Goal: Task Accomplishment & Management: Complete application form

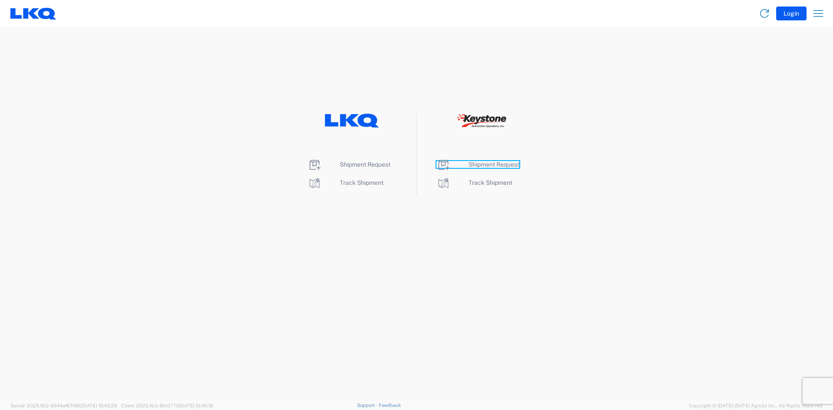
click at [483, 164] on span "Shipment Request" at bounding box center [494, 164] width 51 height 7
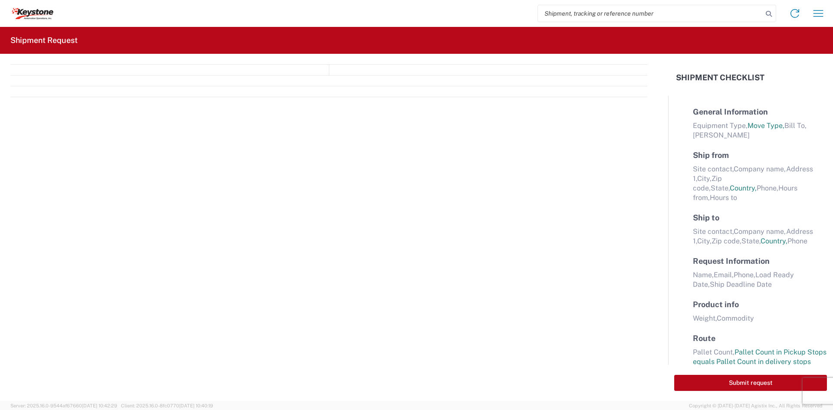
select select "FULL"
select select "LBS"
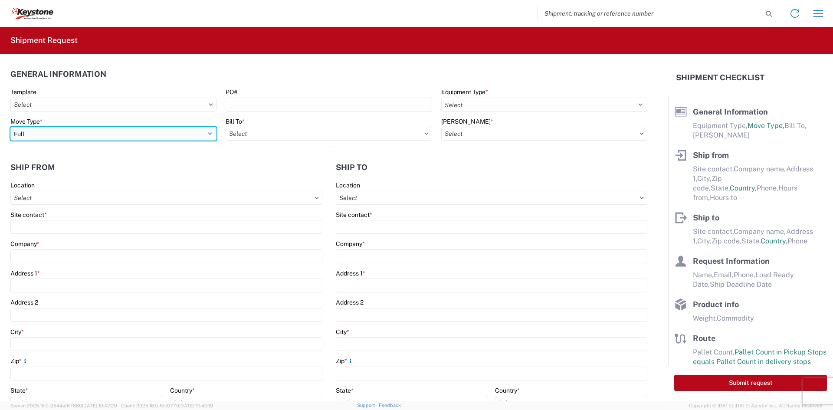
click at [196, 132] on select "Select Full Partial TL" at bounding box center [113, 134] width 206 height 14
select select "PARTIAL_TL"
click at [10, 127] on select "Select Full Partial TL" at bounding box center [113, 134] width 206 height 14
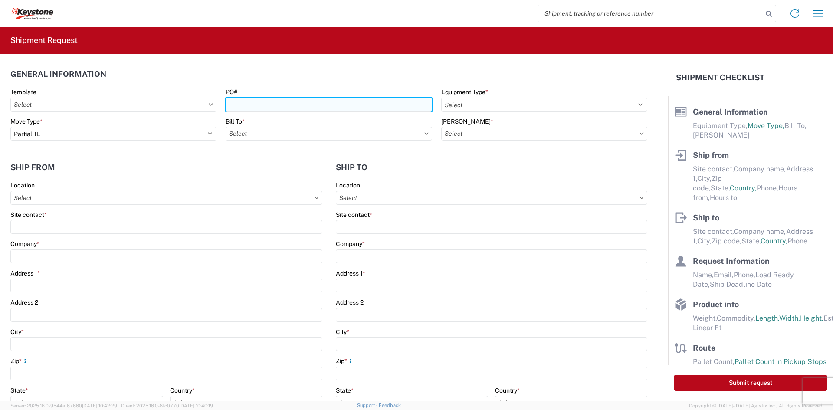
click at [265, 106] on input "PO#" at bounding box center [329, 105] width 206 height 14
paste input "5180028"
type input "5180028"
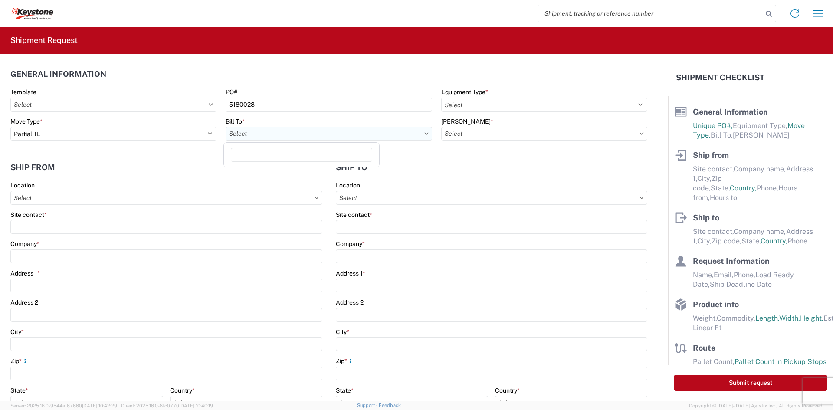
click at [264, 133] on input "Bill To *" at bounding box center [329, 134] width 206 height 14
type input "8401"
click at [280, 176] on div "8401 - [GEOGRAPHIC_DATA] - KAO Warehouse" at bounding box center [302, 172] width 152 height 14
type input "8401 - [GEOGRAPHIC_DATA] - KAO Warehouse"
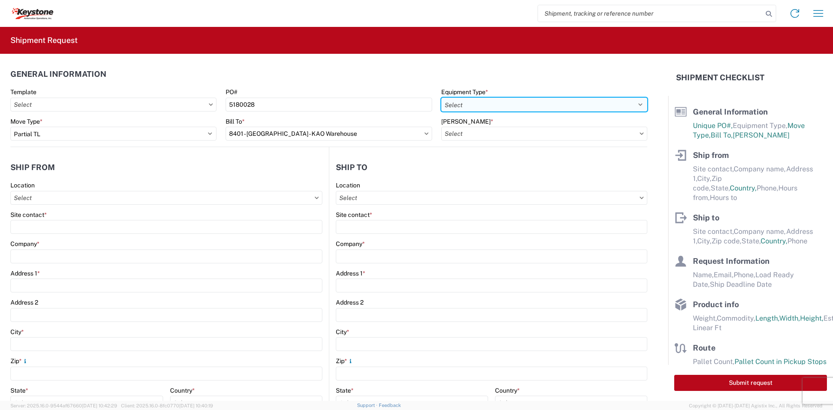
click at [496, 105] on select "Select 53’ Dry Van Flatbed Dropdeck (van) Lowboy (flatbed) Rail" at bounding box center [544, 105] width 206 height 14
select select "STDV"
click at [441, 98] on select "Select 53’ Dry Van Flatbed Dropdeck (van) Lowboy (flatbed) Rail" at bounding box center [544, 105] width 206 height 14
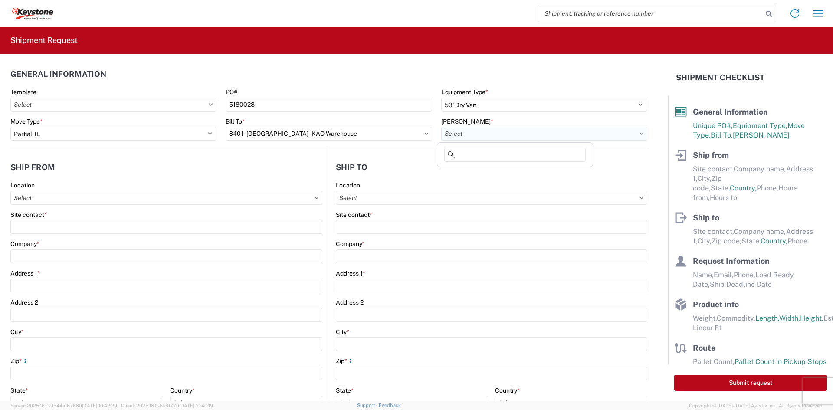
click at [474, 128] on input "[PERSON_NAME] *" at bounding box center [544, 134] width 206 height 14
type input "8401"
click at [474, 174] on div "8401-6300-66012-0000 - 8401 Transfers" at bounding box center [515, 172] width 152 height 14
type input "8401-6300-66012-0000 - 8401 Transfers, 8401-6300-66012-0000 - 8401 Transfers"
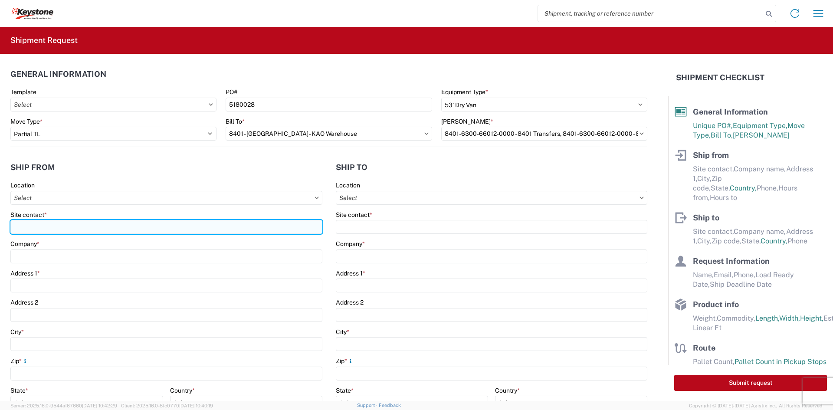
click at [146, 230] on input "Site contact *" at bounding box center [166, 227] width 312 height 14
type input "[PERSON_NAME]"
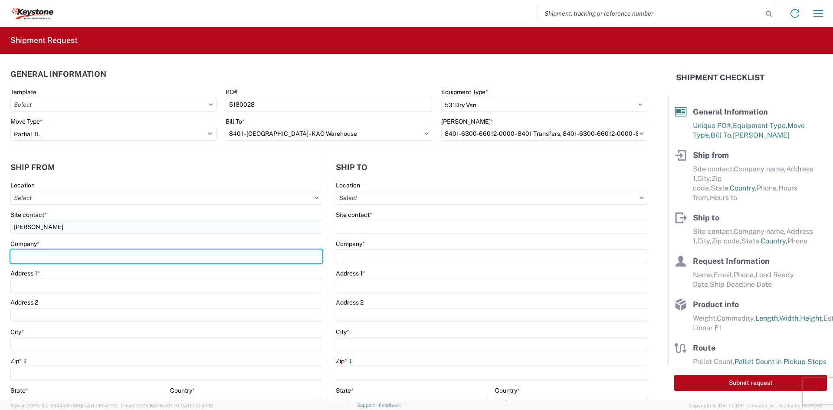
type input "Velarium Awnings"
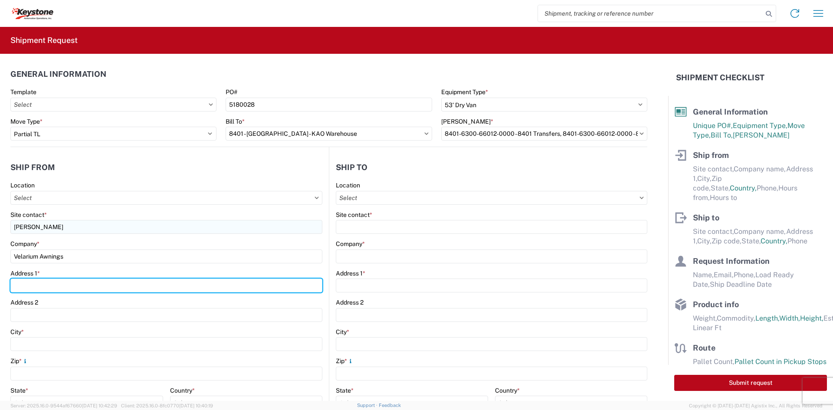
type input "[STREET_ADDRESS][PERSON_NAME]"
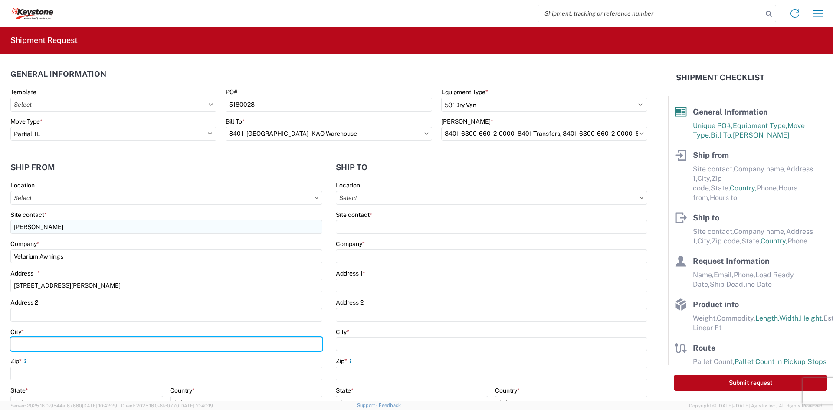
type input "Elkhart"
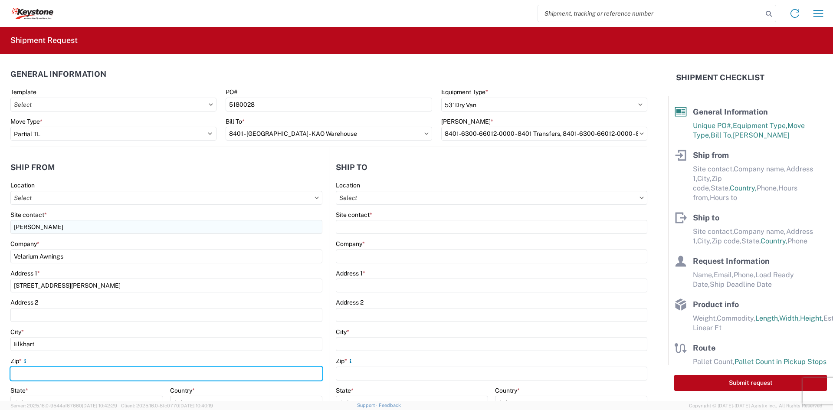
type input "46514"
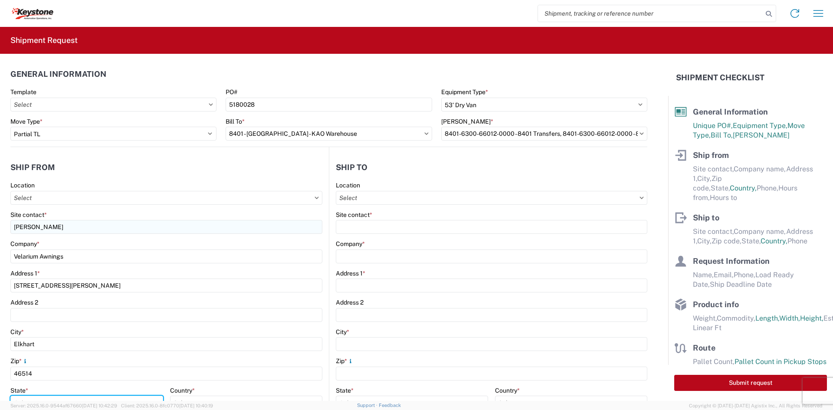
select select "IN"
type input "[EMAIL_ADDRESS][DOMAIN_NAME]"
type input "5745969410"
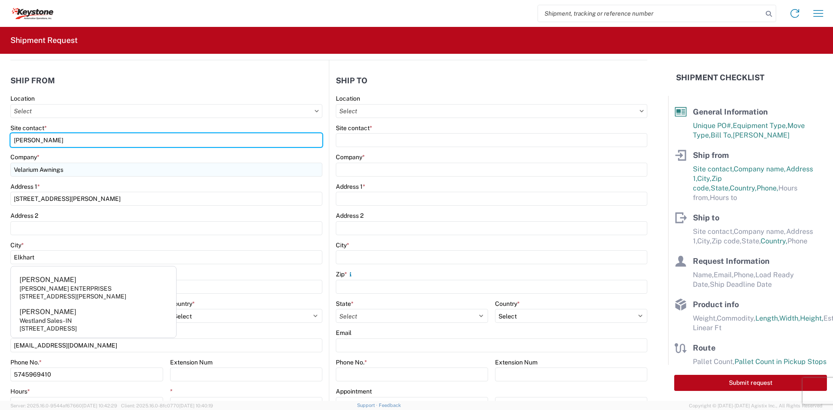
scroll to position [174, 0]
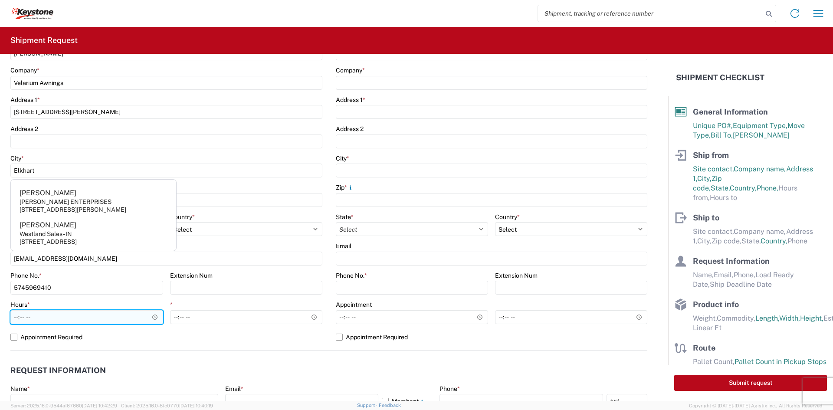
click at [16, 317] on input "Hours *" at bounding box center [86, 317] width 153 height 14
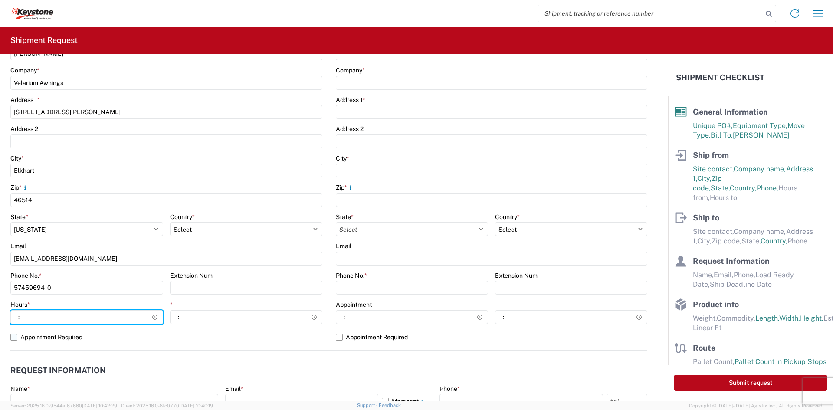
type input "05:00"
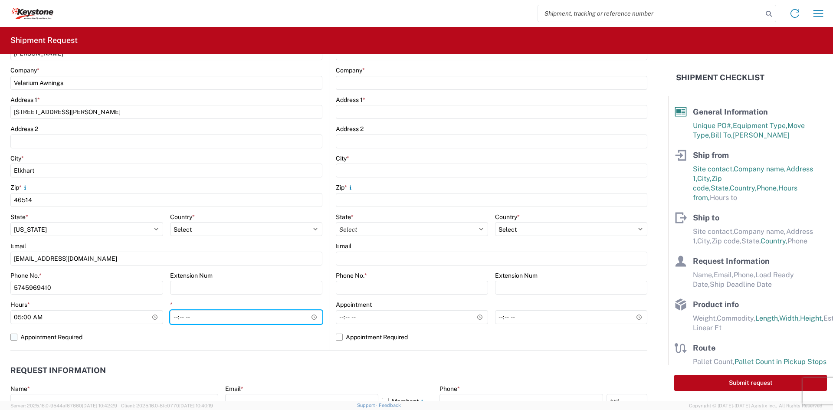
type input "14:00"
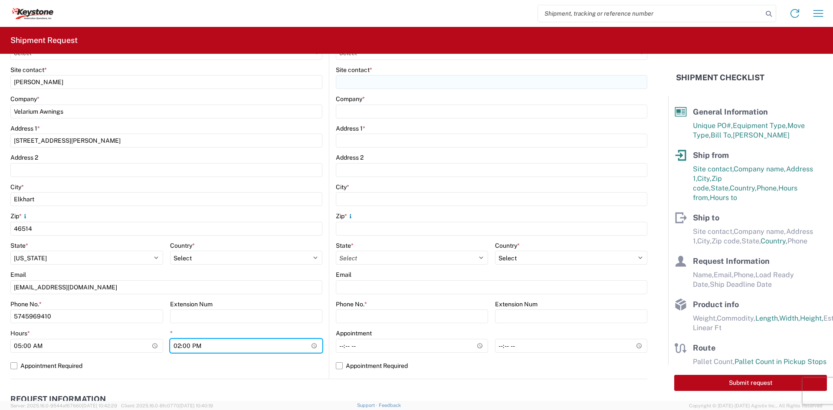
scroll to position [130, 0]
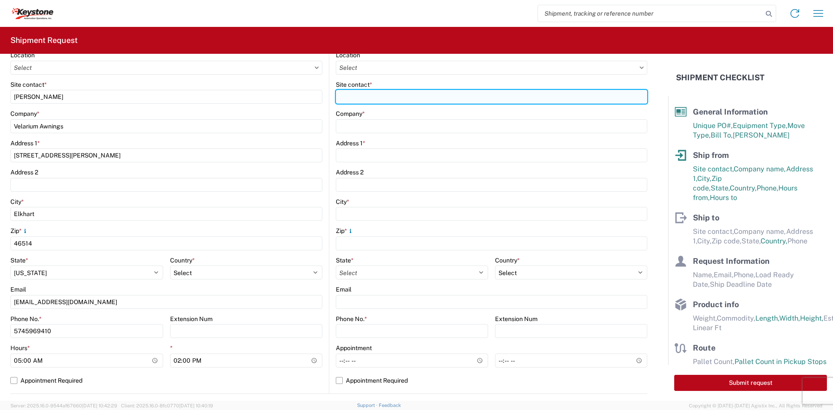
click at [403, 96] on input "Site contact *" at bounding box center [492, 97] width 312 height 14
type input "[PERSON_NAME]"
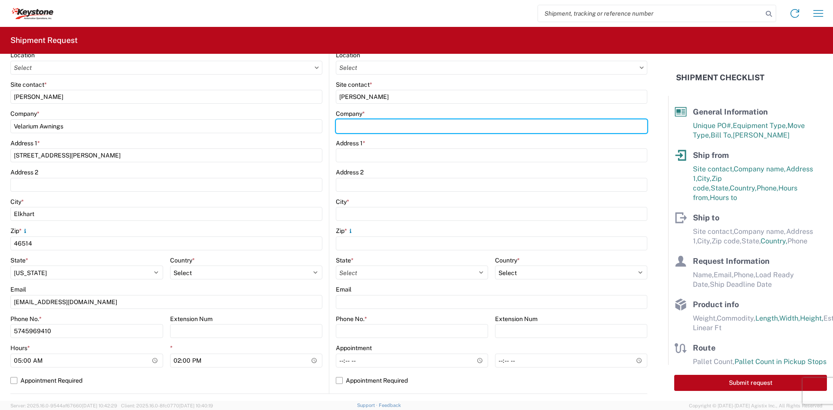
type input "Keystone Automotive Operations"
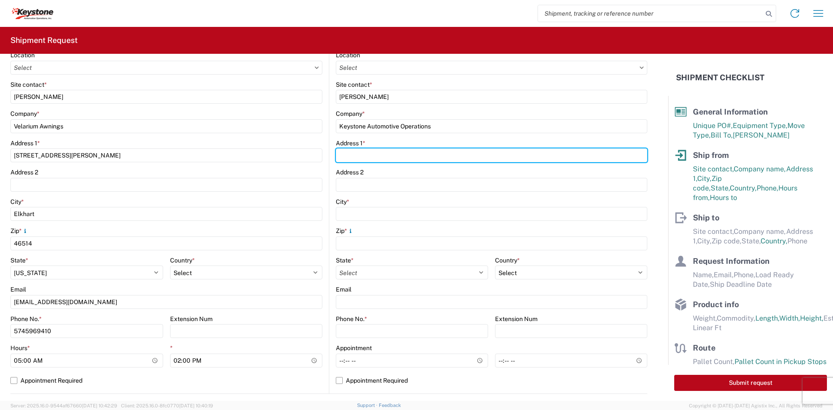
type input "[STREET_ADDRESS][PERSON_NAME]"
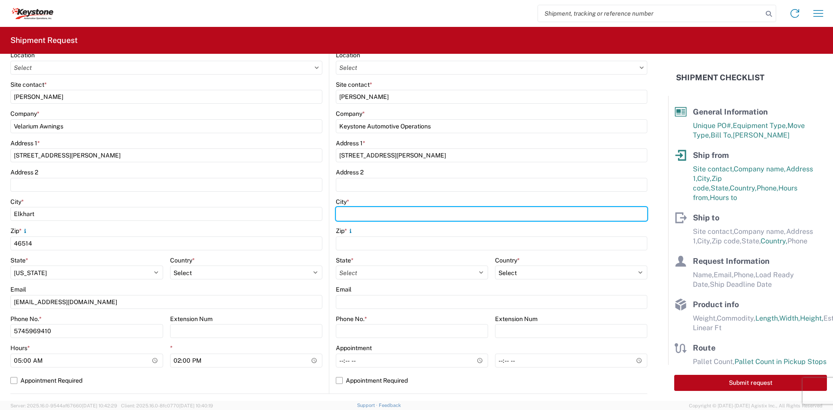
type input "[GEOGRAPHIC_DATA]"
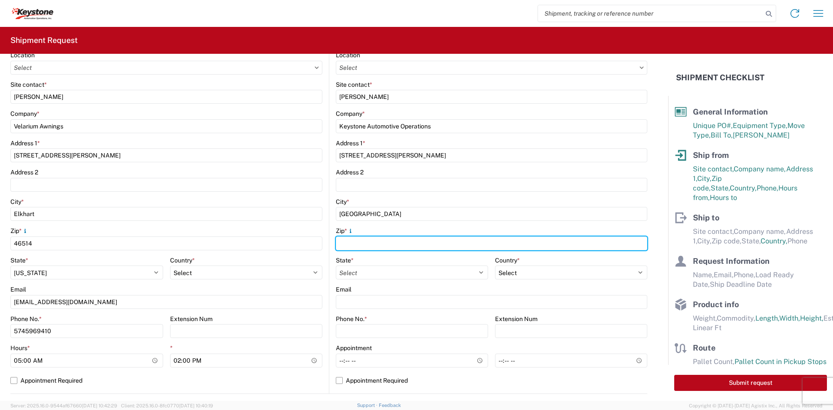
type input "99224"
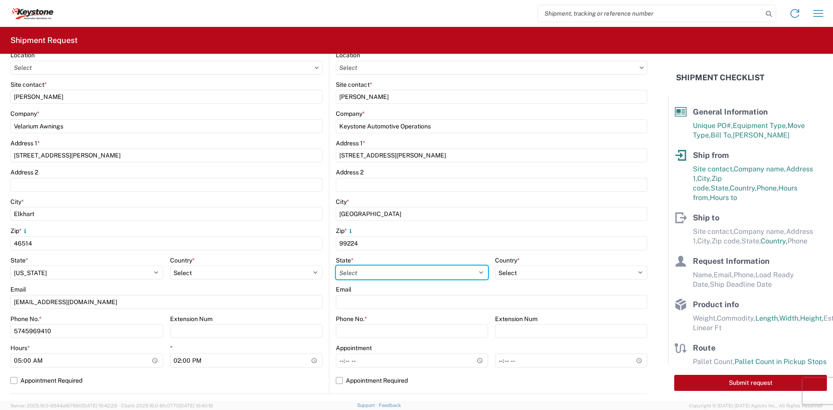
select select "WA"
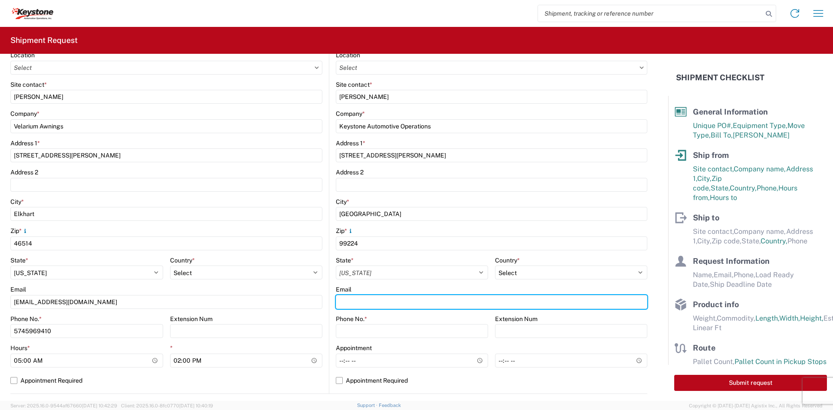
type input "[EMAIL_ADDRESS][DOMAIN_NAME]"
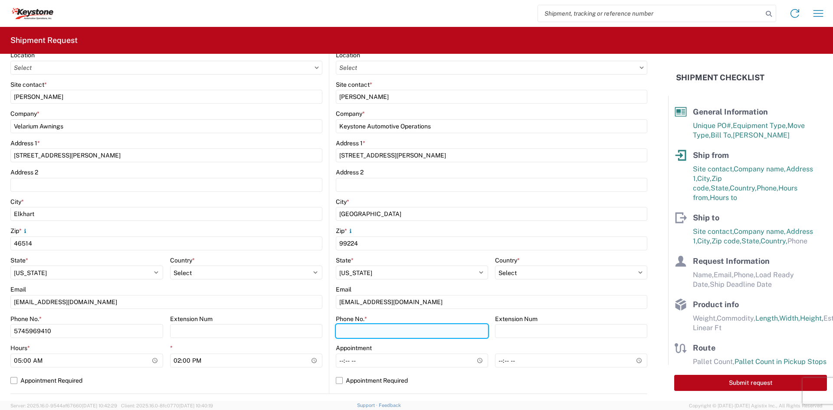
click at [357, 331] on input "Phone No. *" at bounding box center [412, 331] width 152 height 14
type input "9512775237"
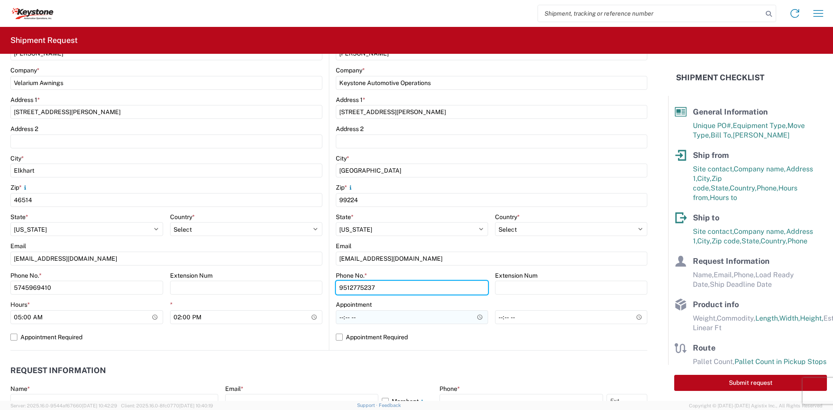
scroll to position [217, 0]
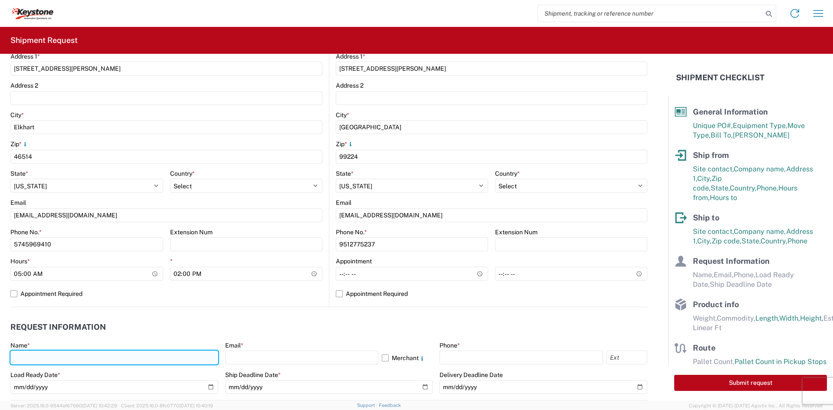
click at [175, 352] on input "text" at bounding box center [114, 358] width 208 height 14
type input "[PERSON_NAME]"
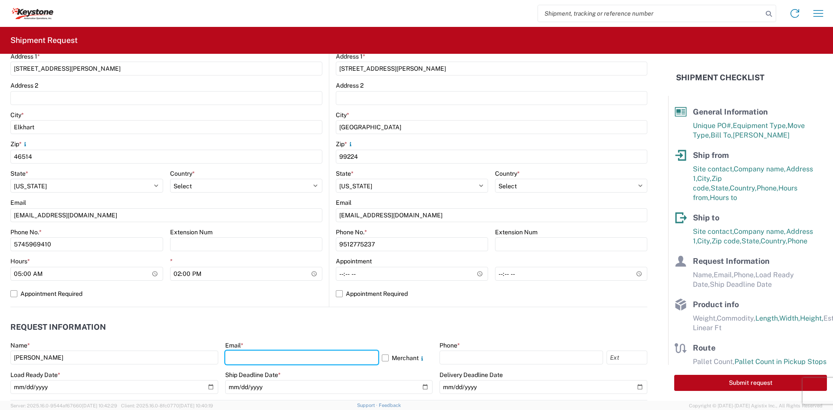
type input "[EMAIL_ADDRESS][DOMAIN_NAME]"
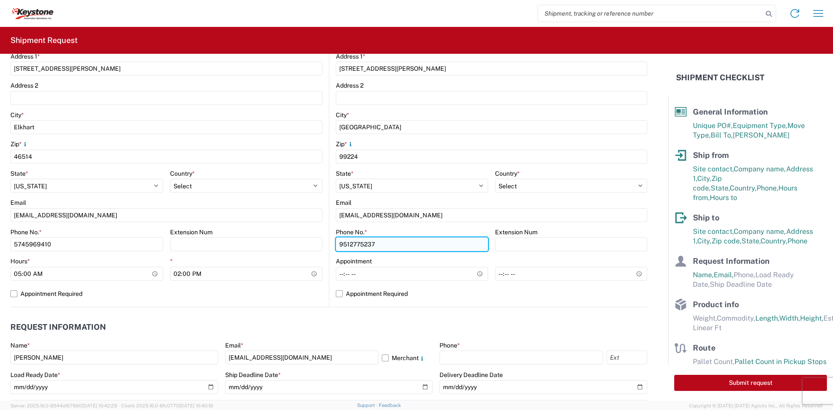
click at [163, 250] on input "9512775237" at bounding box center [86, 244] width 153 height 14
drag, startPoint x: 402, startPoint y: 250, endPoint x: 260, endPoint y: 250, distance: 141.5
click at [260, 250] on div "Ship from Location Site contact * [PERSON_NAME] Company * Velarium Awnings Addr…" at bounding box center [328, 118] width 637 height 377
type input "5706554514"
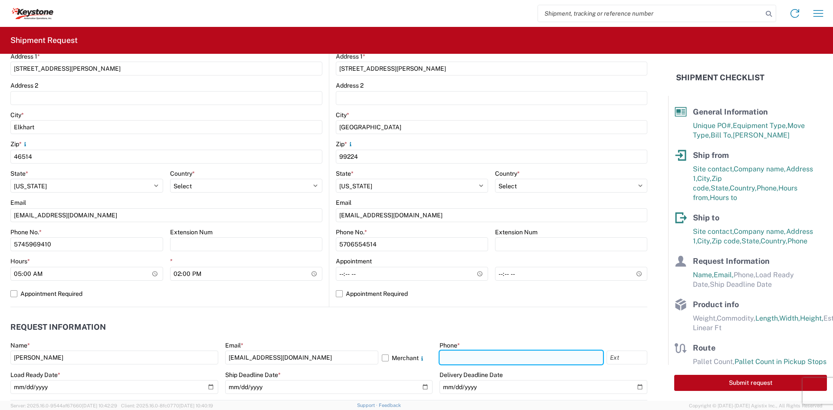
click at [467, 358] on input "text" at bounding box center [522, 358] width 164 height 14
type input "5706554514"
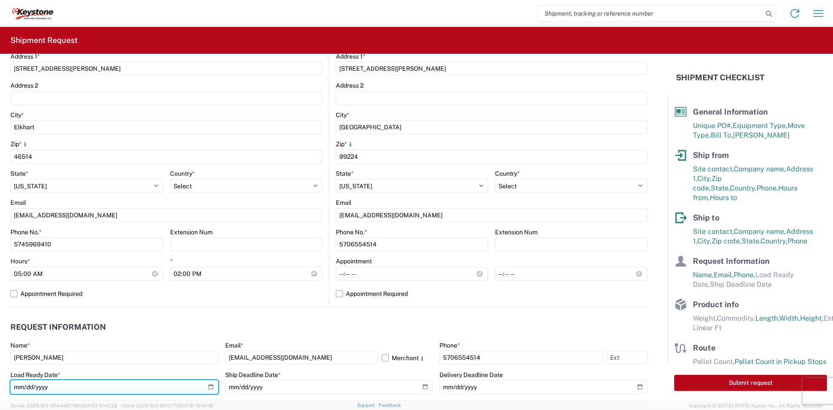
click at [208, 386] on input "date" at bounding box center [114, 387] width 208 height 14
type input "[DATE]"
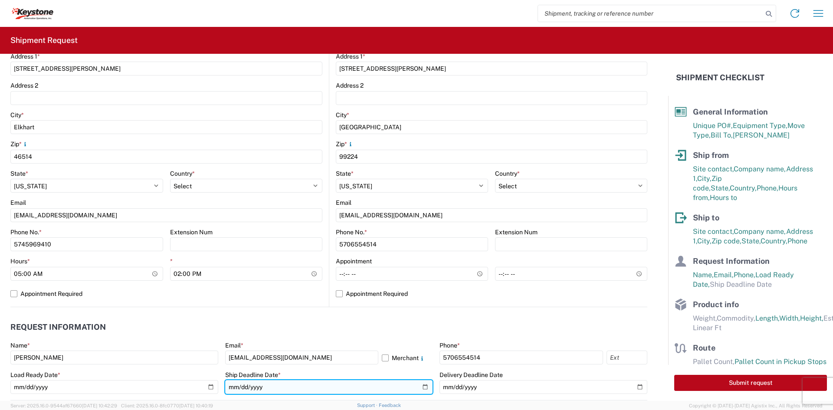
click at [424, 389] on input "date" at bounding box center [329, 387] width 208 height 14
type input "[DATE]"
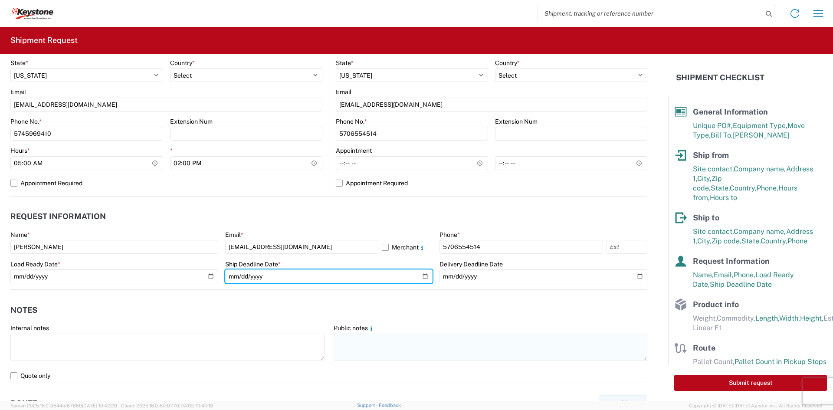
scroll to position [347, 0]
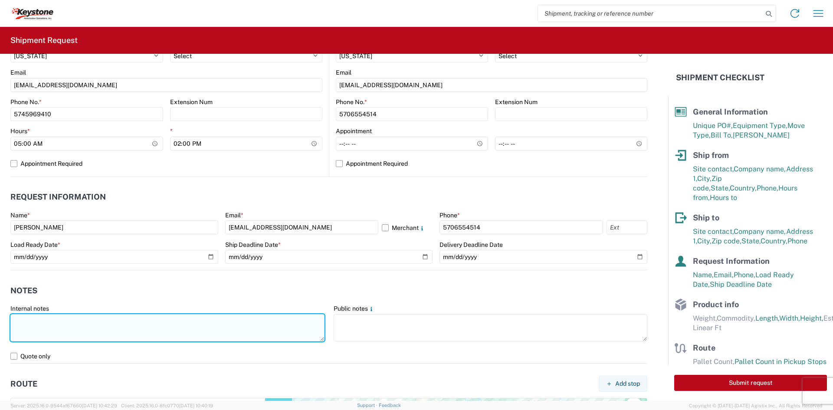
click at [251, 337] on textarea at bounding box center [167, 327] width 314 height 27
drag, startPoint x: 124, startPoint y: 338, endPoint x: -5, endPoint y: 313, distance: 131.8
click at [0, 313] on html "Home Shipment request Shipment tracking Shipment Request General Information Te…" at bounding box center [416, 205] width 833 height 410
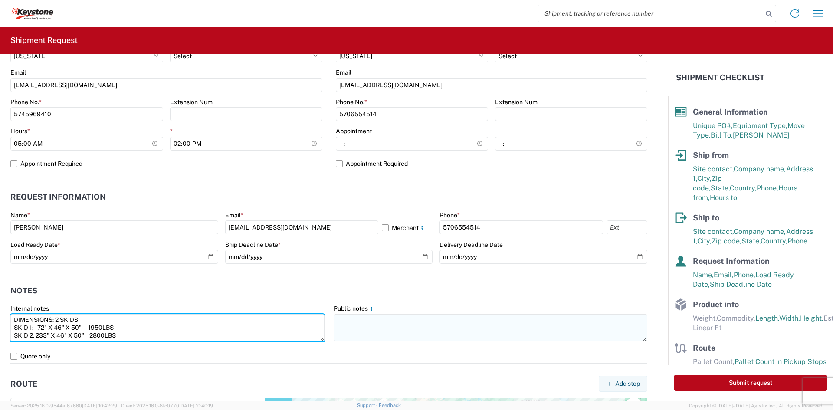
type textarea "DIMENSIONS: 2 SKIDS SKID 1: 172" X 46" X 50" 1950LBS SKID 2: 233" X 46" X 50" 2…"
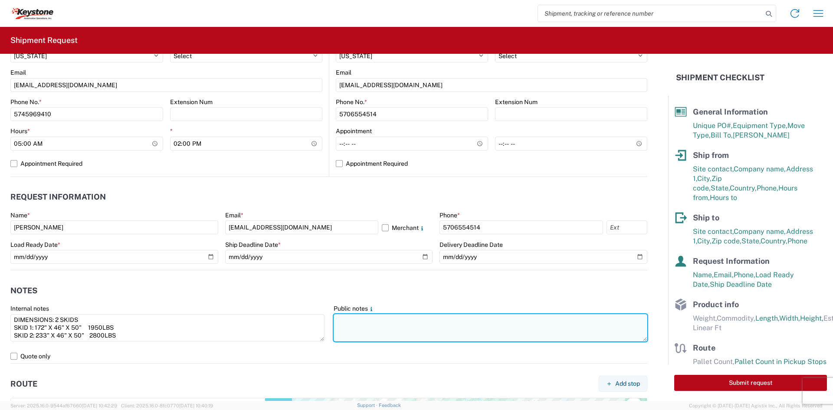
click at [457, 333] on textarea at bounding box center [491, 327] width 314 height 27
paste textarea "DIMENSIONS: 2 SKIDS SKID 1: 172" X 46" X 50" 1950LBS SKID 2: 233" X 46" X 50" 2…"
type textarea "DIMENSIONS: 2 SKIDS SKID 1: 172" X 46" X 50" 1950LBS SKID 2: 233" X 46" X 50" 2…"
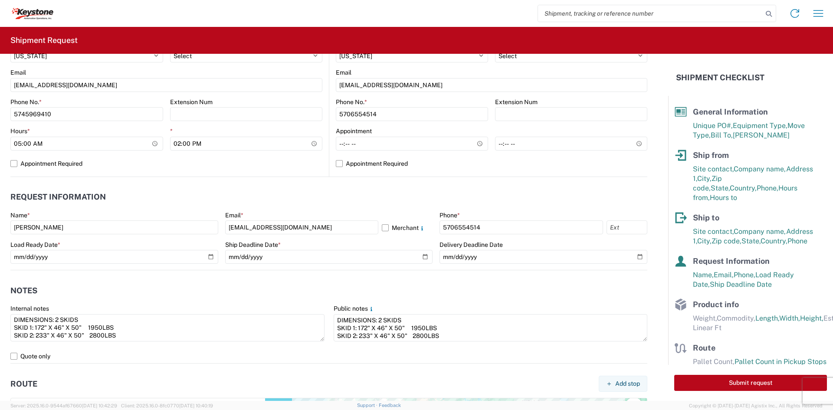
click at [437, 299] on header "Notes" at bounding box center [328, 291] width 637 height 20
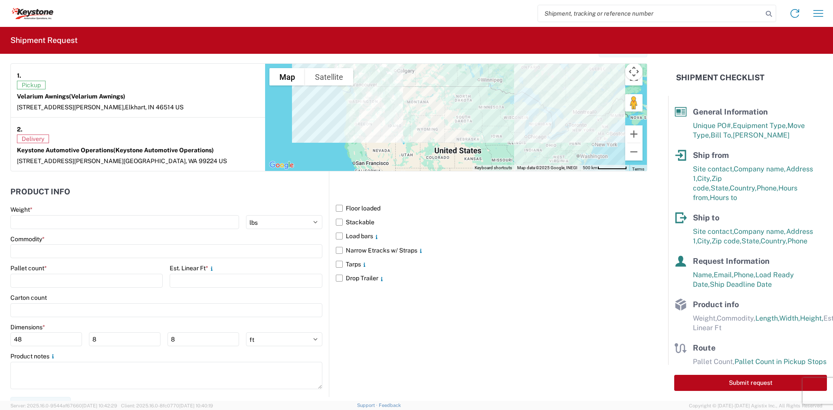
scroll to position [694, 0]
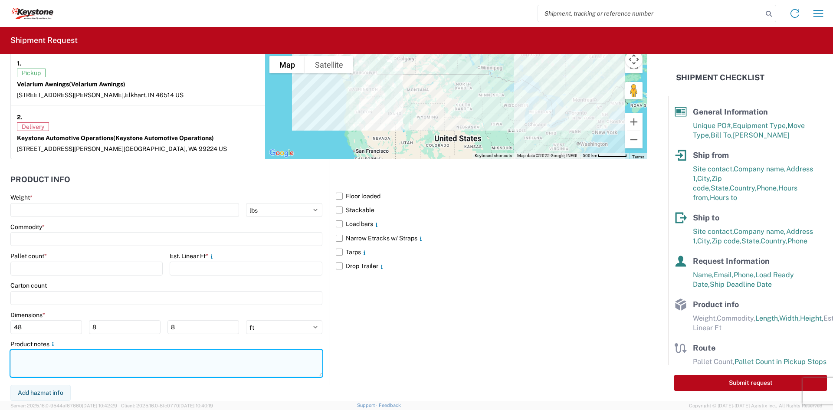
click at [158, 364] on textarea at bounding box center [166, 363] width 312 height 27
paste textarea "DIMENSIONS: 2 SKIDS SKID 1: 172" X 46" X 50" 1950LBS SKID 2: 233" X 46" X 50" 2…"
type textarea "DIMENSIONS: 2 SKIDS SKID 1: 172" X 46" X 50" 1950LBS SKID 2: 233" X 46" X 50" 2…"
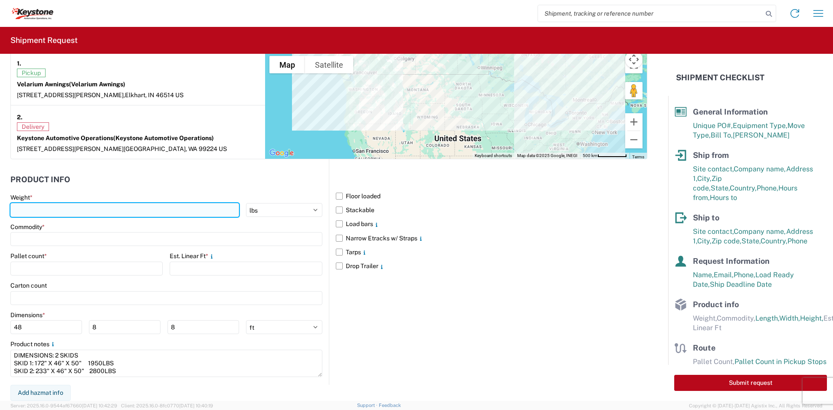
click at [102, 209] on input "number" at bounding box center [124, 210] width 229 height 14
type input "4750"
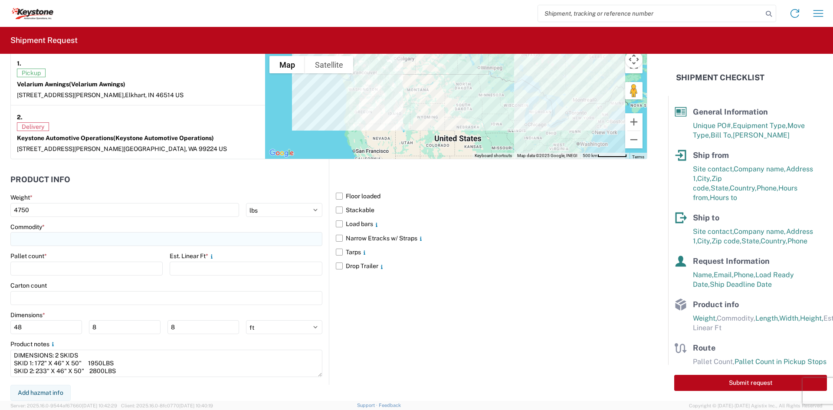
click at [99, 236] on input at bounding box center [166, 239] width 312 height 14
type input "AWNINGS"
click at [99, 297] on div "Add new "AWNINGS"..." at bounding box center [89, 297] width 152 height 17
type input "AWNINGS"
click at [83, 265] on input "number" at bounding box center [86, 269] width 152 height 14
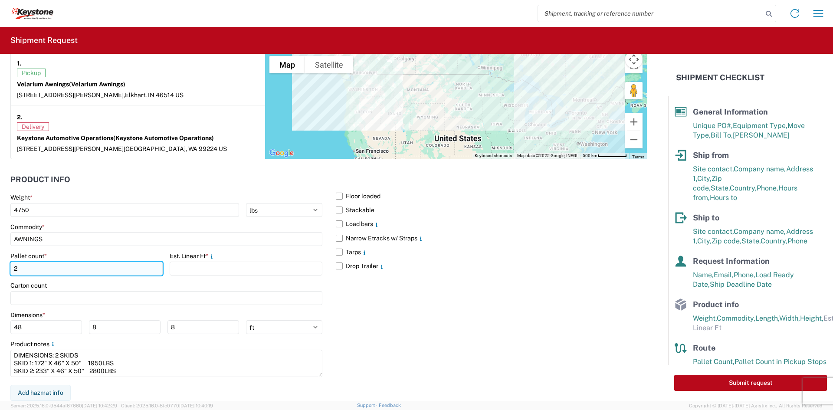
type input "2"
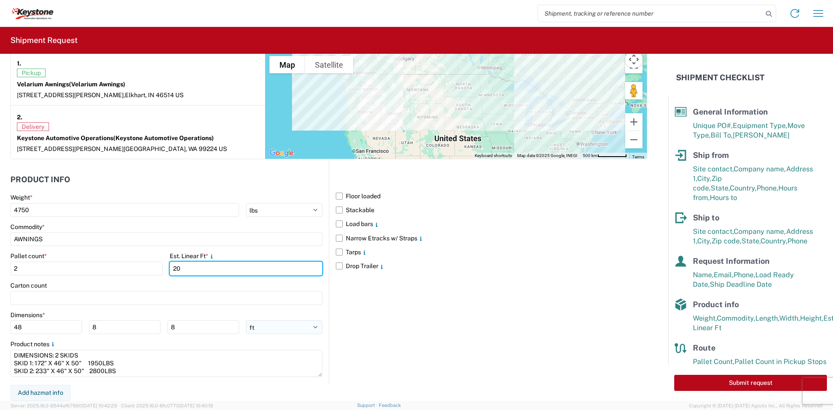
type input "20"
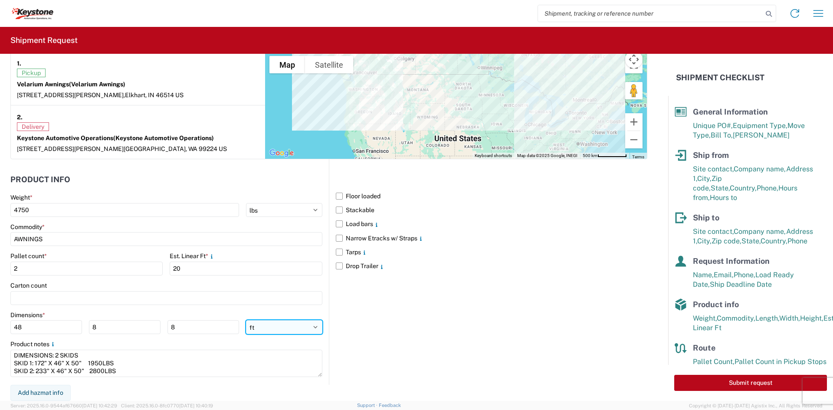
click at [267, 332] on select "ft in cm" at bounding box center [284, 327] width 76 height 14
select select "IN"
click at [246, 320] on select "ft in cm" at bounding box center [284, 327] width 76 height 14
type input "576"
type input "96"
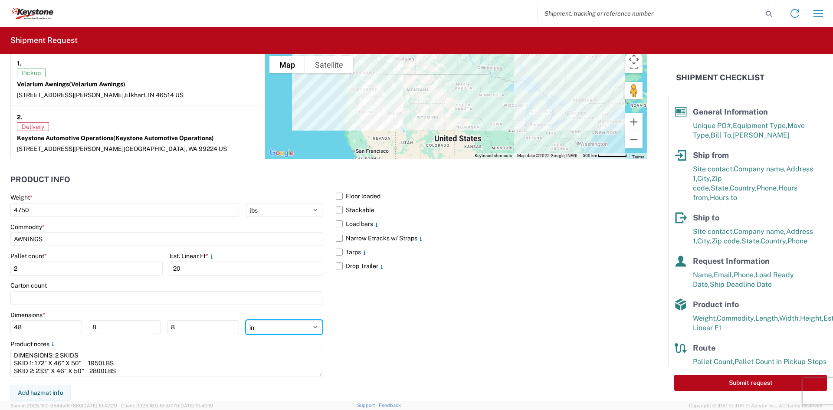
type input "96"
click at [18, 329] on input "576" at bounding box center [46, 327] width 72 height 14
type input "233"
type input "46"
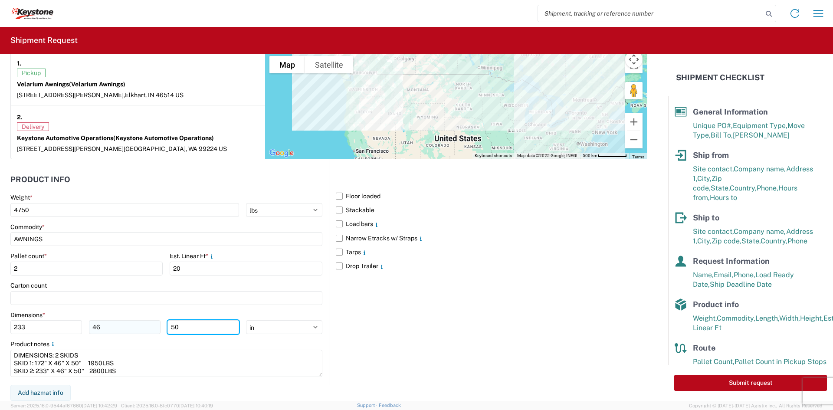
type input "50"
click at [157, 339] on main "Weight * 4750 kgs lbs Commodity * AWNINGS Pallet count * 2 Est. Linear Ft * 20 …" at bounding box center [169, 289] width 319 height 191
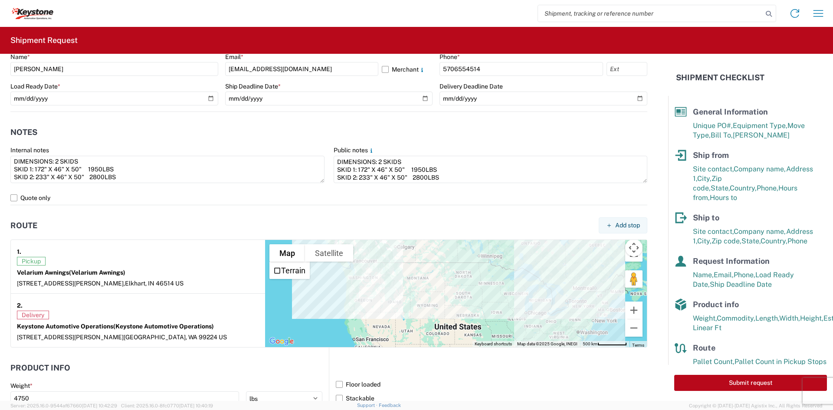
scroll to position [521, 0]
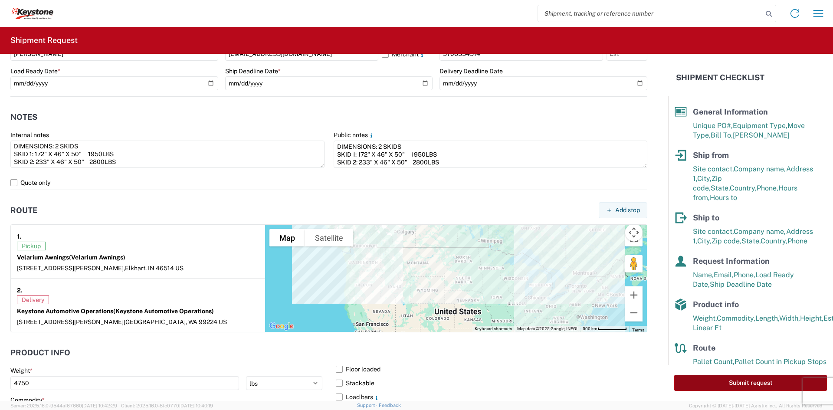
click at [735, 391] on button "Submit request" at bounding box center [751, 383] width 153 height 16
select select "US"
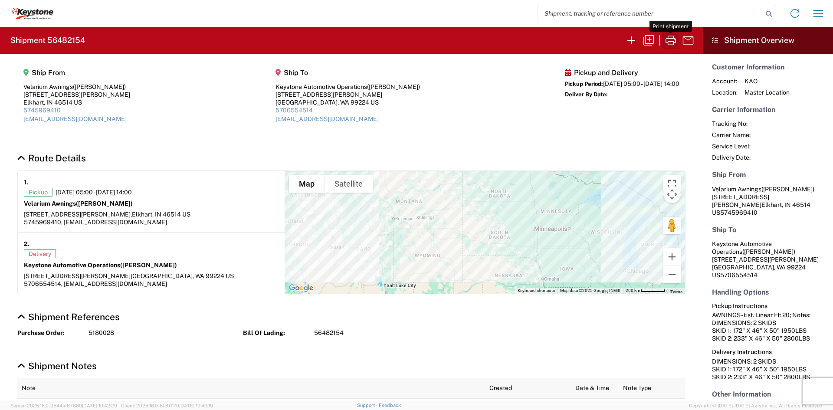
click at [663, 43] on button "button" at bounding box center [670, 40] width 17 height 17
